Goal: Task Accomplishment & Management: Use online tool/utility

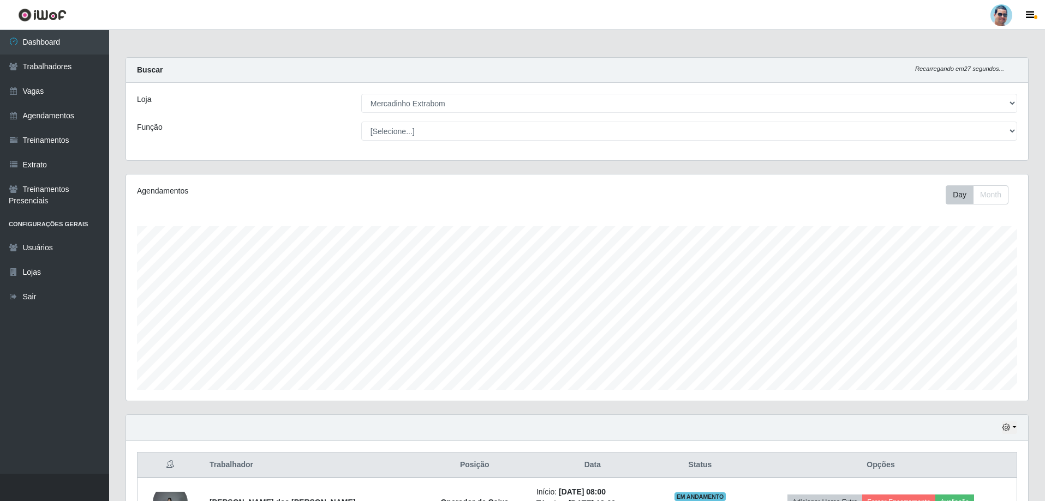
select select "175"
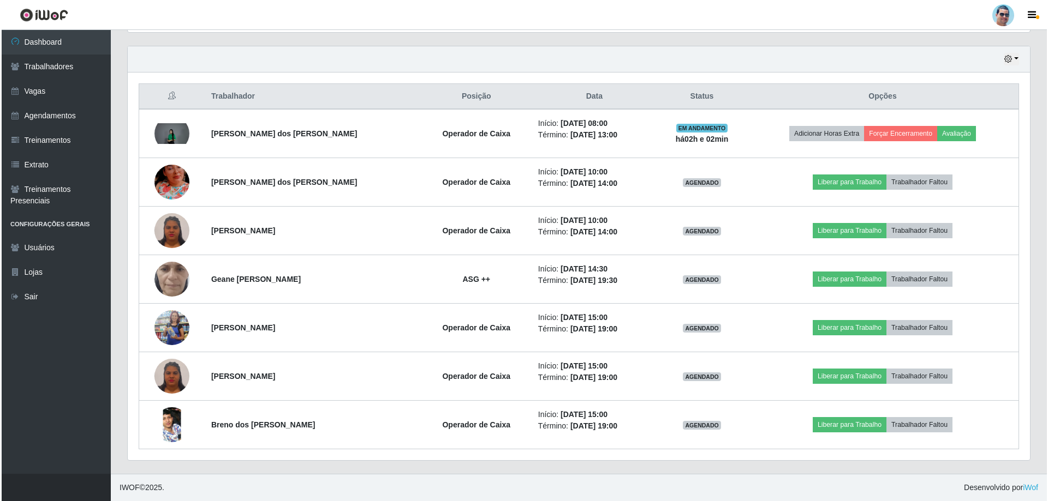
scroll to position [226, 902]
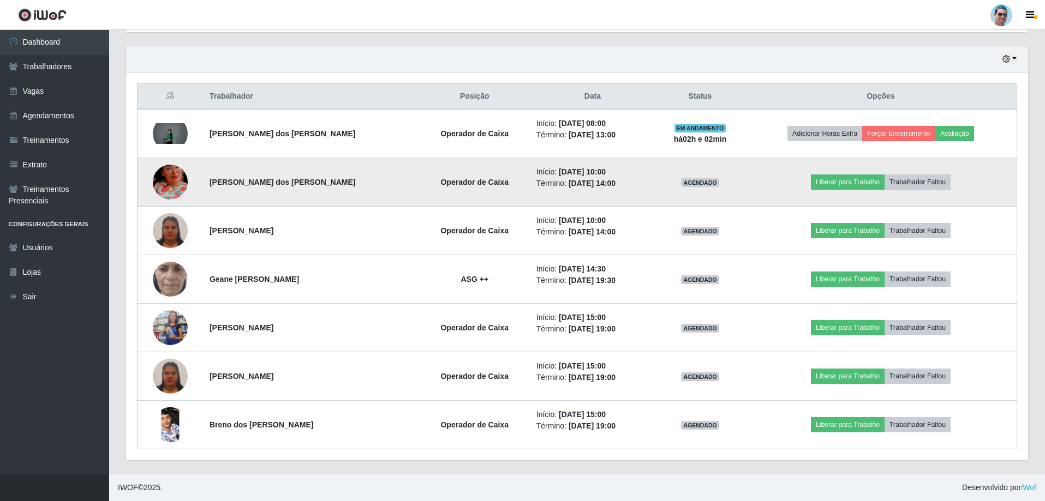
click at [171, 180] on img at bounding box center [170, 182] width 35 height 62
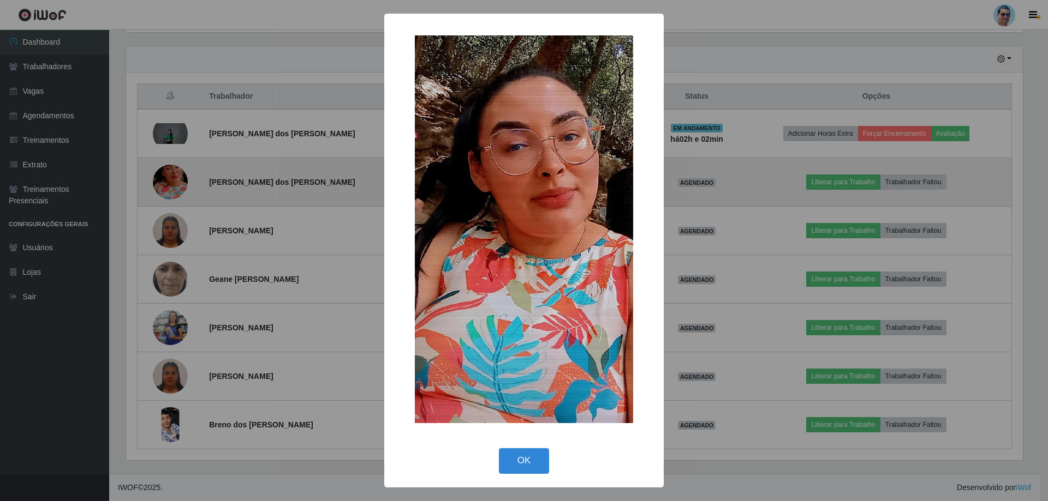
click at [171, 180] on div "× OK Cancel" at bounding box center [524, 250] width 1048 height 501
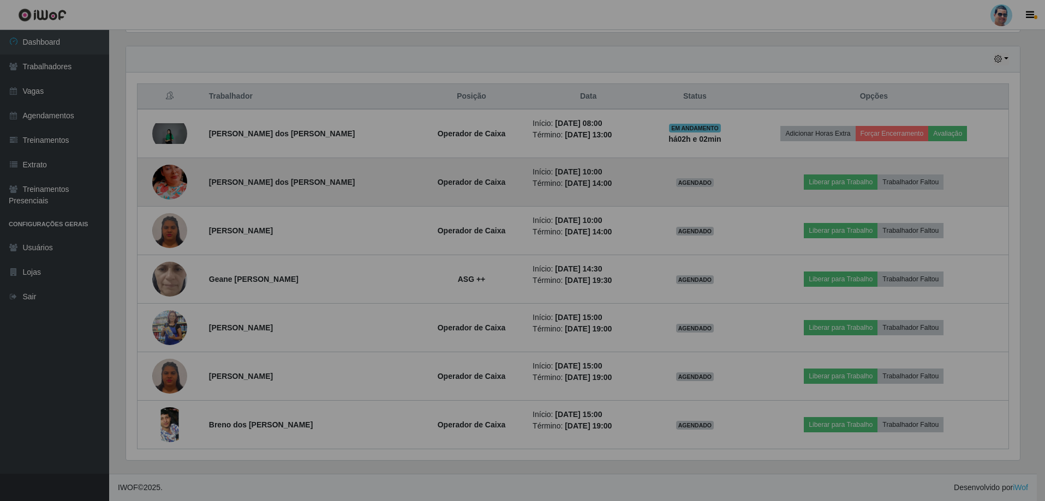
scroll to position [226, 902]
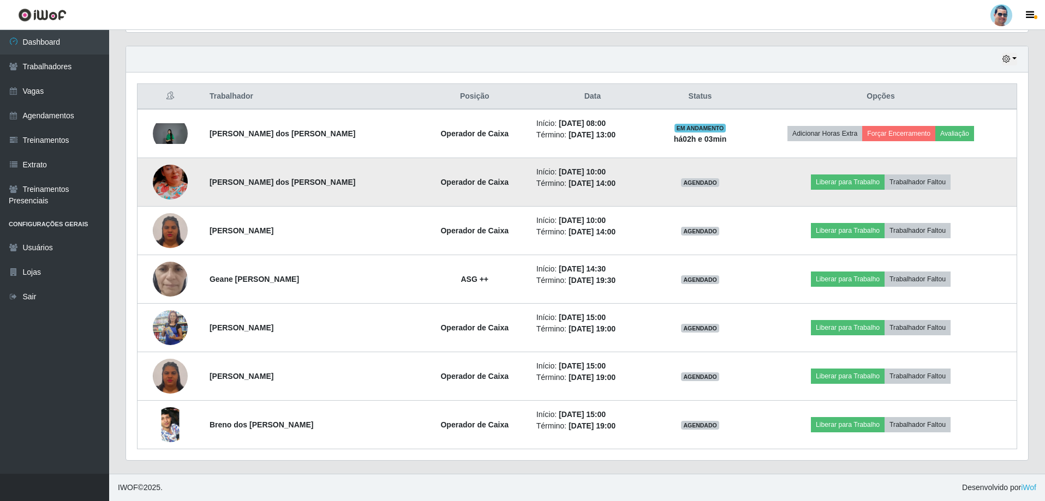
click at [172, 188] on img at bounding box center [170, 182] width 35 height 62
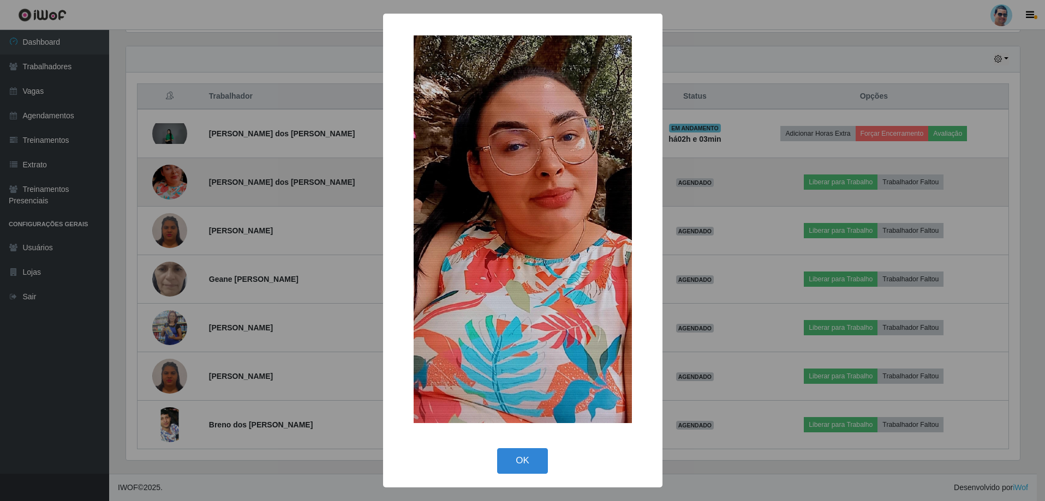
scroll to position [226, 897]
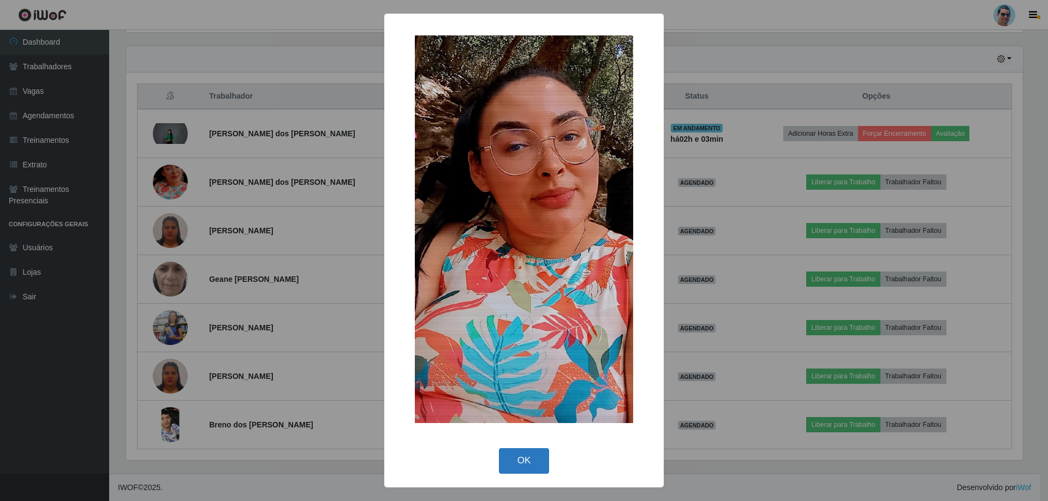
click at [531, 453] on button "OK" at bounding box center [524, 462] width 51 height 26
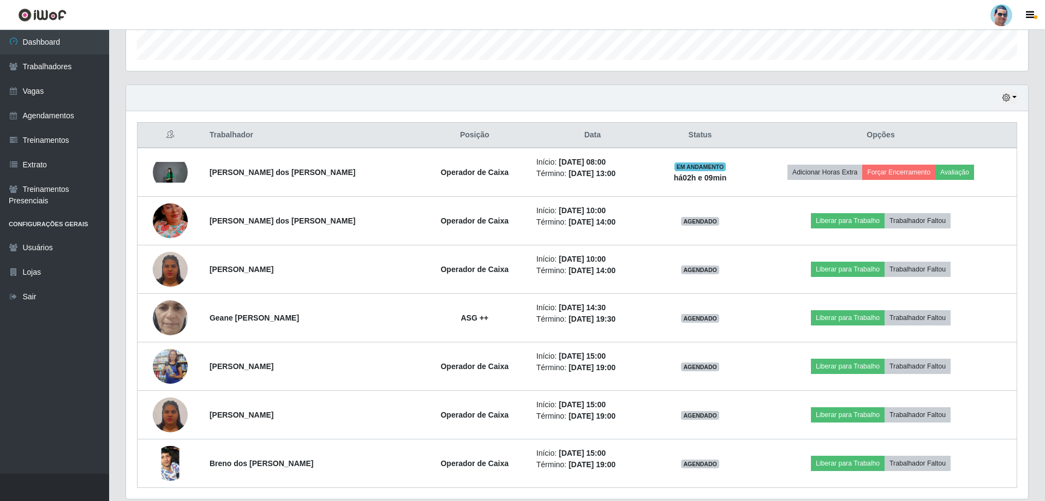
scroll to position [369, 0]
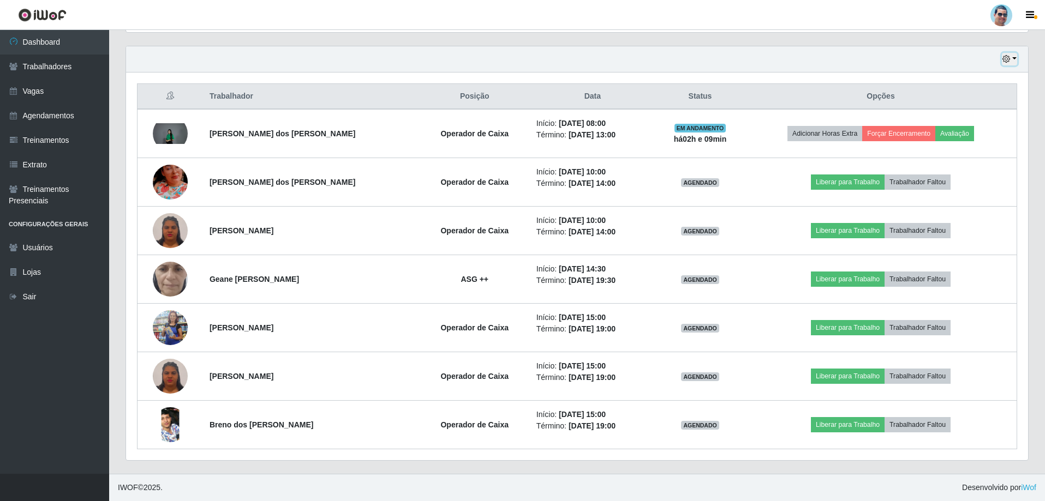
click at [1011, 63] on button "button" at bounding box center [1009, 59] width 15 height 13
click at [979, 155] on button "1 Semana" at bounding box center [973, 147] width 86 height 23
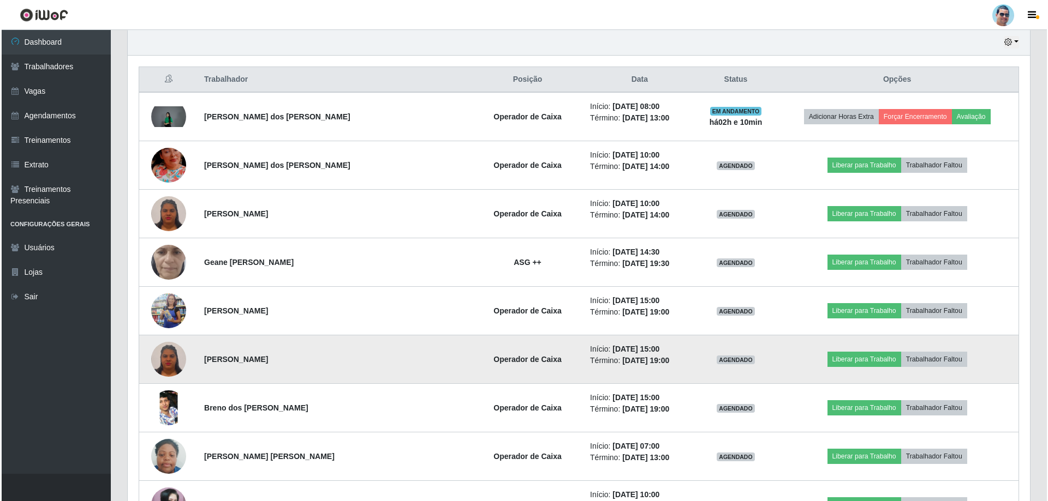
scroll to position [321, 0]
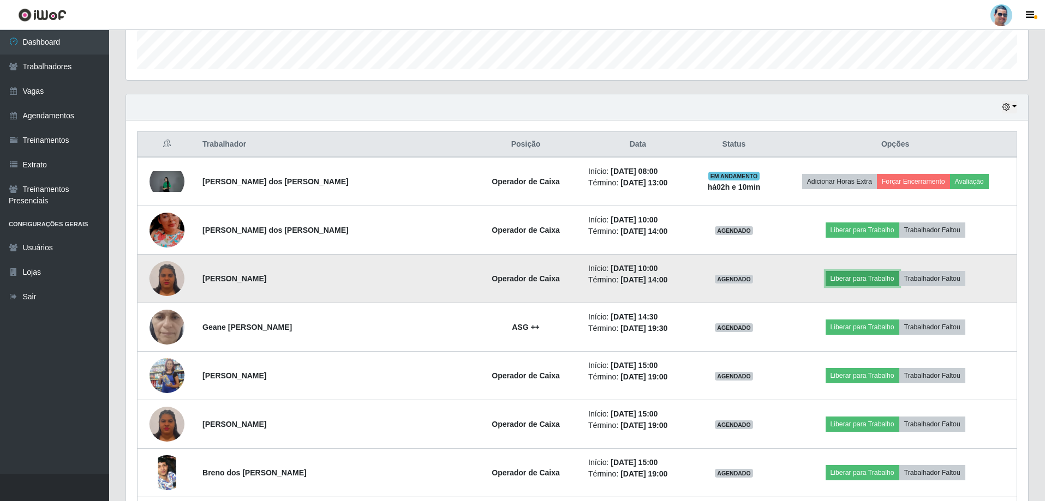
click at [849, 281] on button "Liberar para Trabalho" at bounding box center [863, 278] width 74 height 15
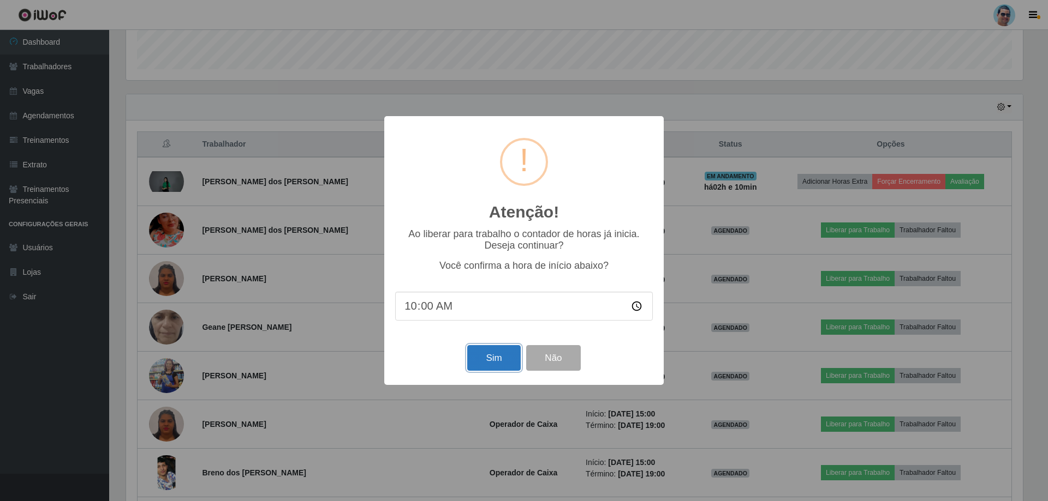
click at [486, 361] on button "Sim" at bounding box center [493, 358] width 53 height 26
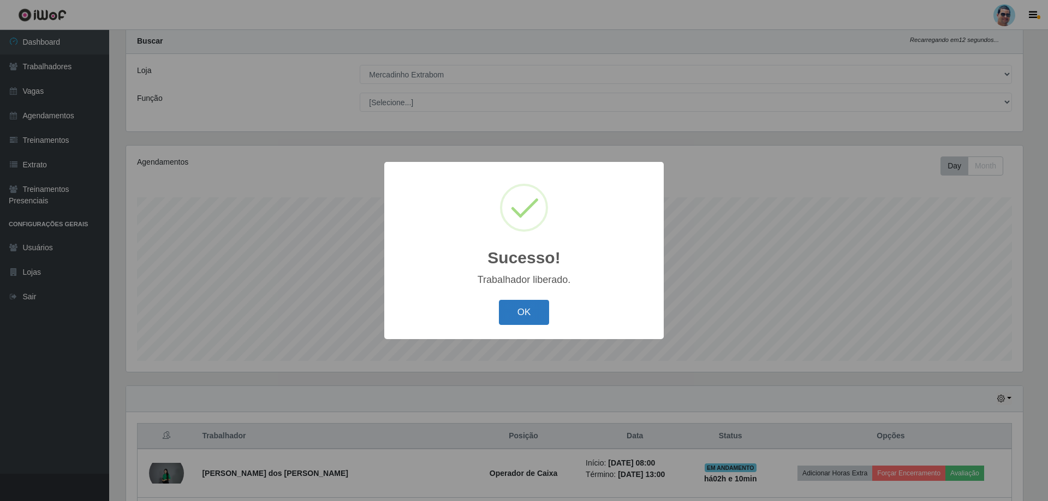
click at [544, 311] on button "OK" at bounding box center [524, 313] width 51 height 26
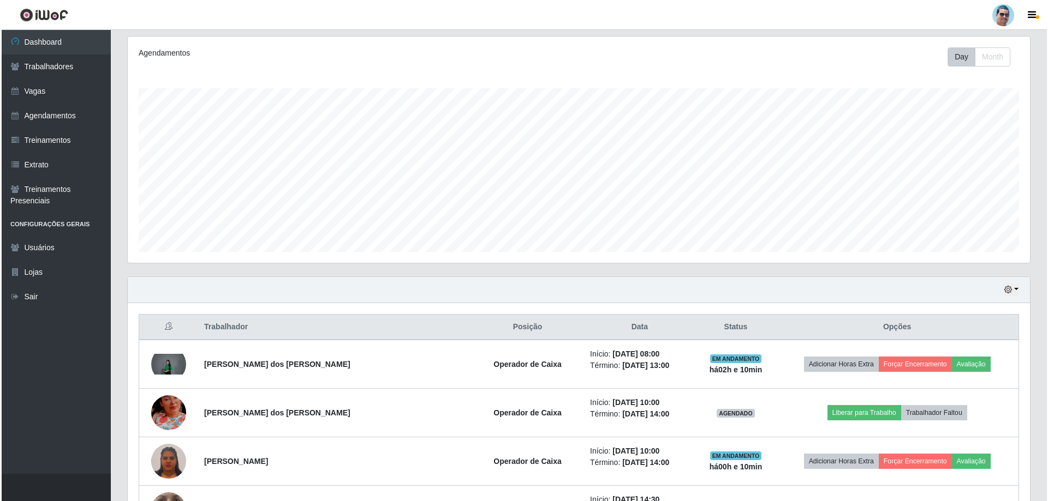
scroll to position [193, 0]
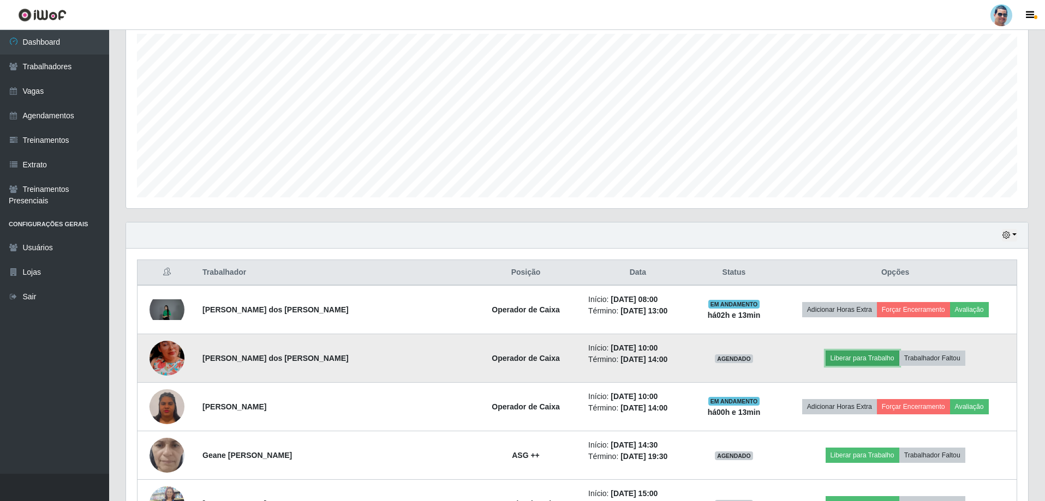
click at [826, 359] on button "Liberar para Trabalho" at bounding box center [863, 358] width 74 height 15
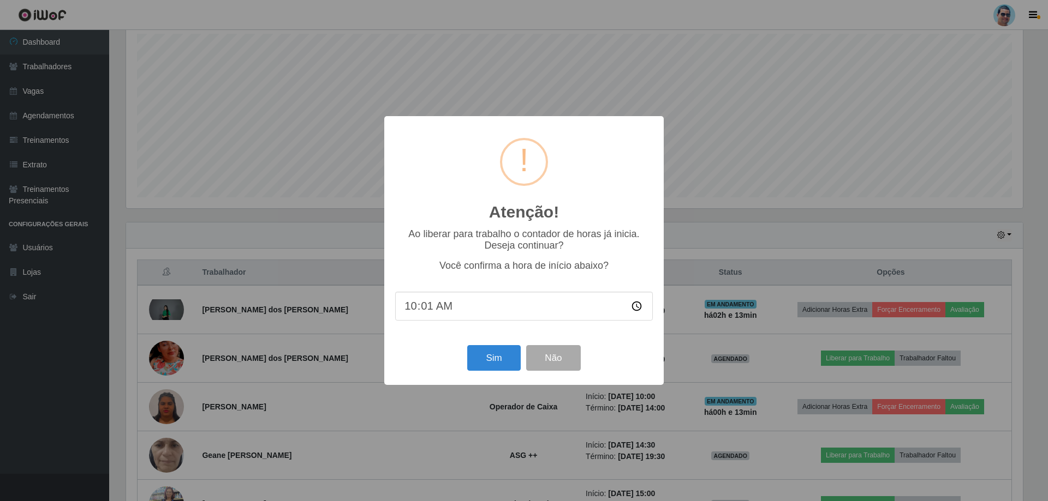
type input "10:13"
click at [485, 359] on button "Sim" at bounding box center [493, 358] width 53 height 26
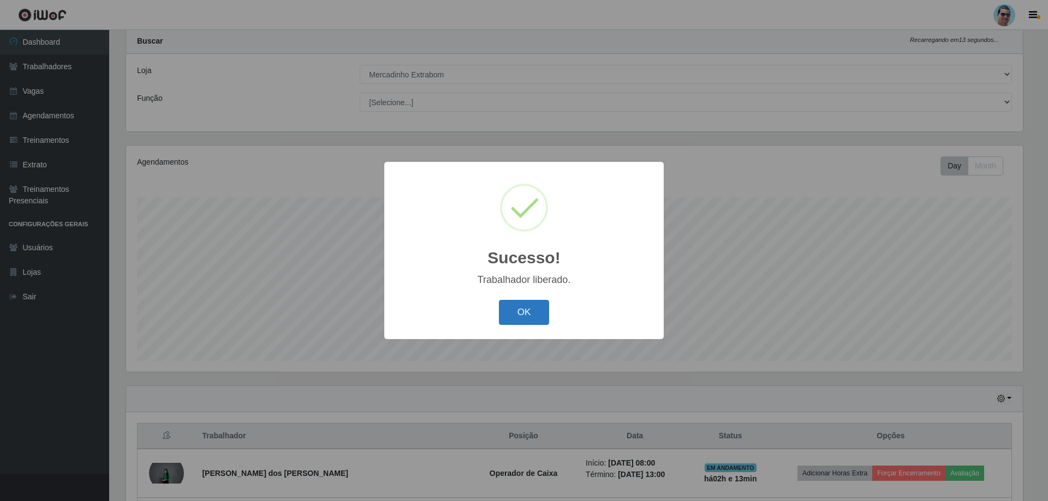
click at [528, 306] on button "OK" at bounding box center [524, 313] width 51 height 26
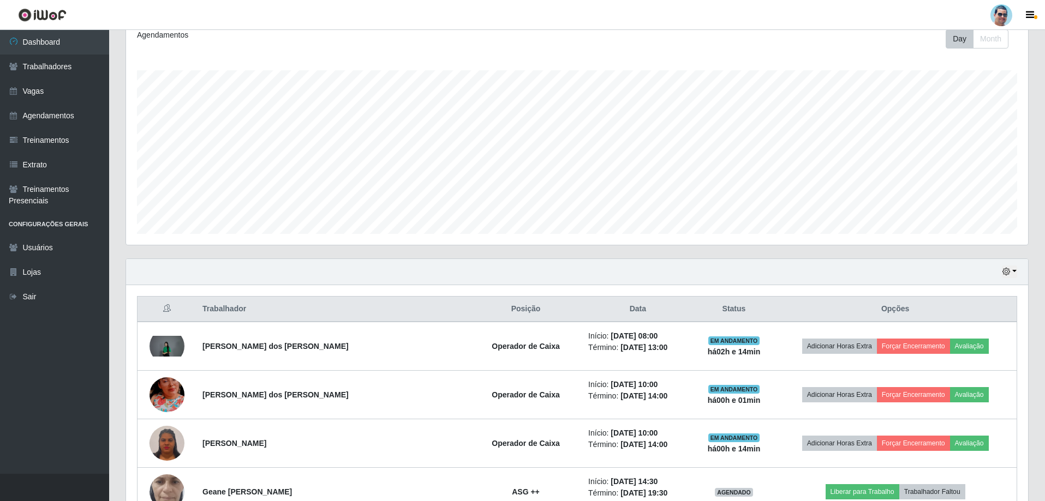
scroll to position [138, 0]
